Goal: Find contact information: Find contact information

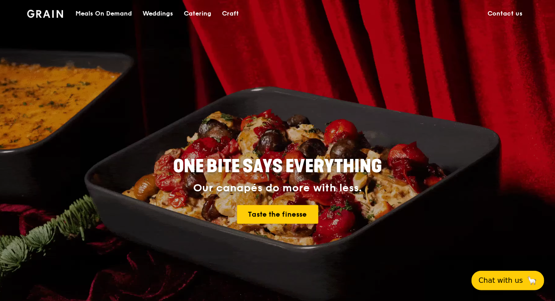
click at [506, 16] on link "Contact us" at bounding box center [505, 13] width 46 height 27
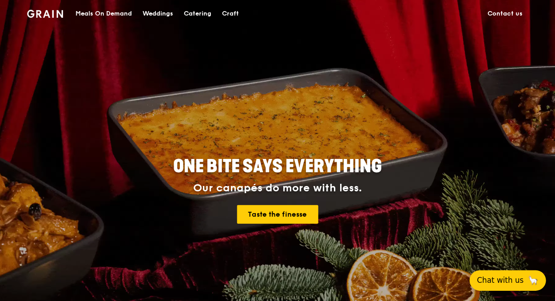
click at [490, 278] on span "Chat with us" at bounding box center [500, 280] width 47 height 11
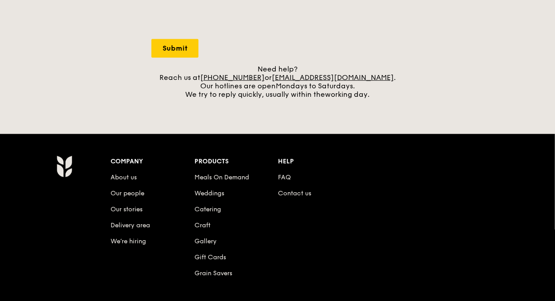
scroll to position [399, 0]
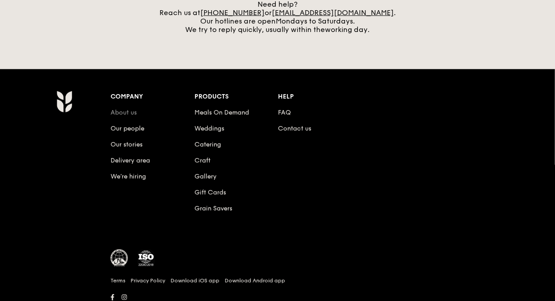
click at [123, 109] on link "About us" at bounding box center [124, 113] width 26 height 8
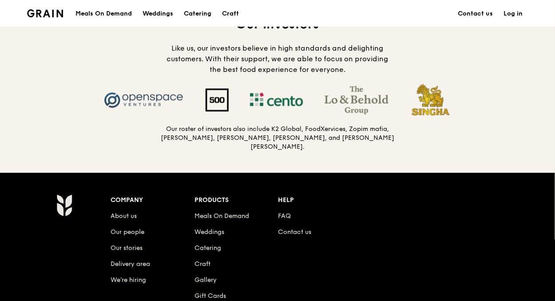
scroll to position [976, 0]
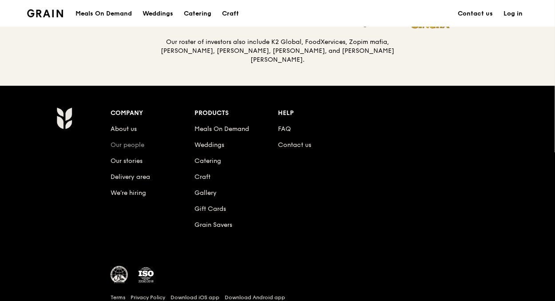
click at [142, 141] on link "Our people" at bounding box center [128, 145] width 34 height 8
